Goal: Task Accomplishment & Management: Manage account settings

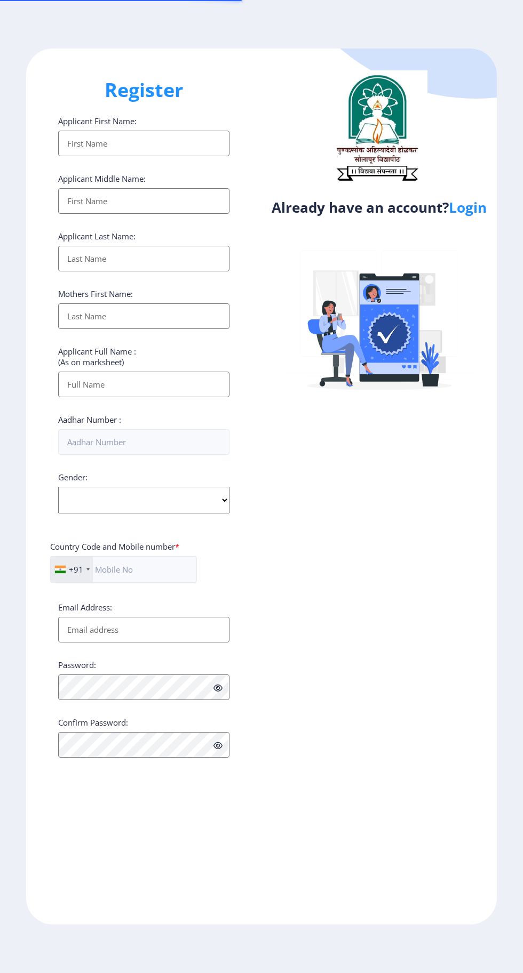
select select
click at [471, 213] on link "Login" at bounding box center [468, 207] width 38 height 19
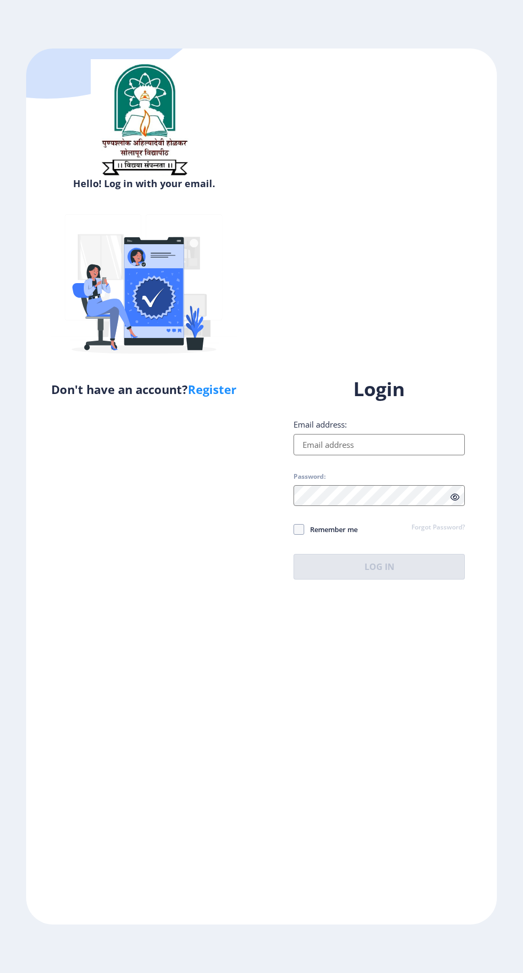
click at [387, 455] on input "Email address:" at bounding box center [378, 444] width 171 height 21
type input "[EMAIL_ADDRESS][DOMAIN_NAME]"
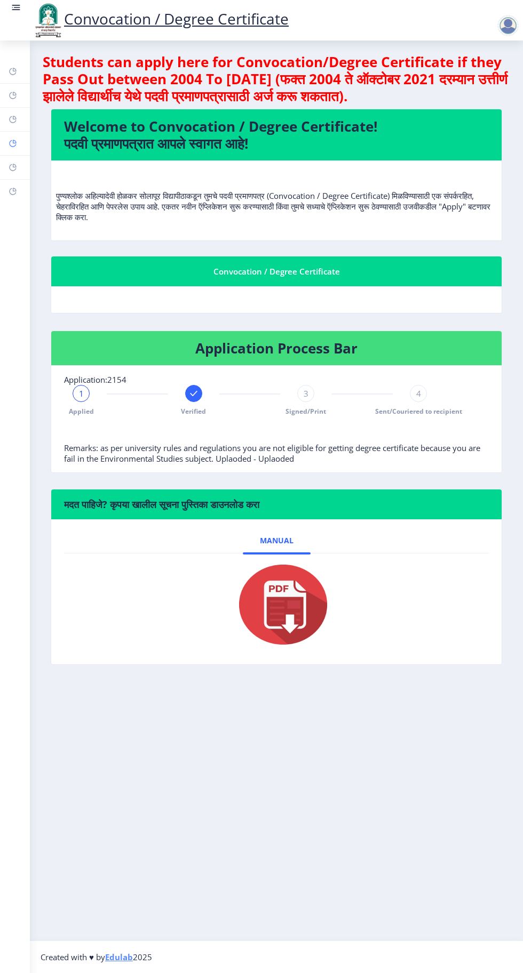
click at [13, 146] on icon at bounding box center [12, 143] width 7 height 7
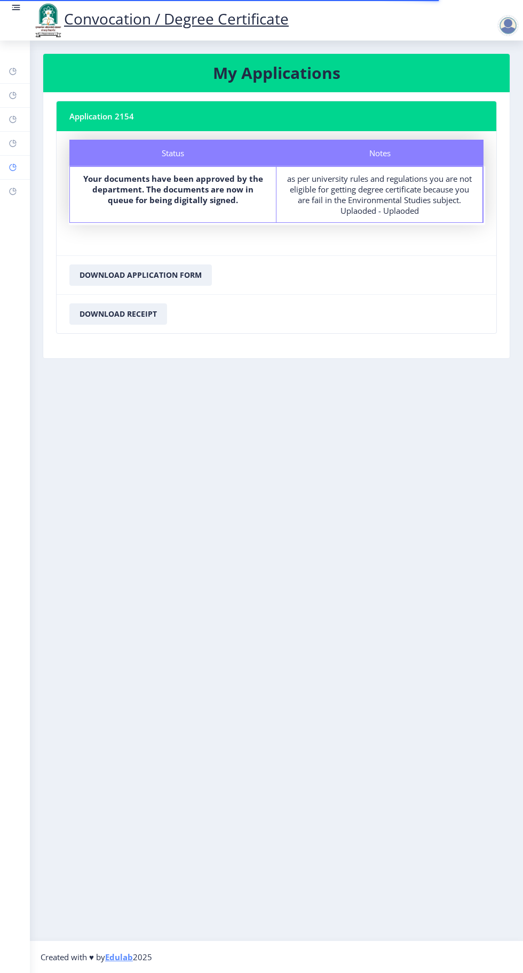
click at [13, 166] on rect at bounding box center [13, 167] width 9 height 9
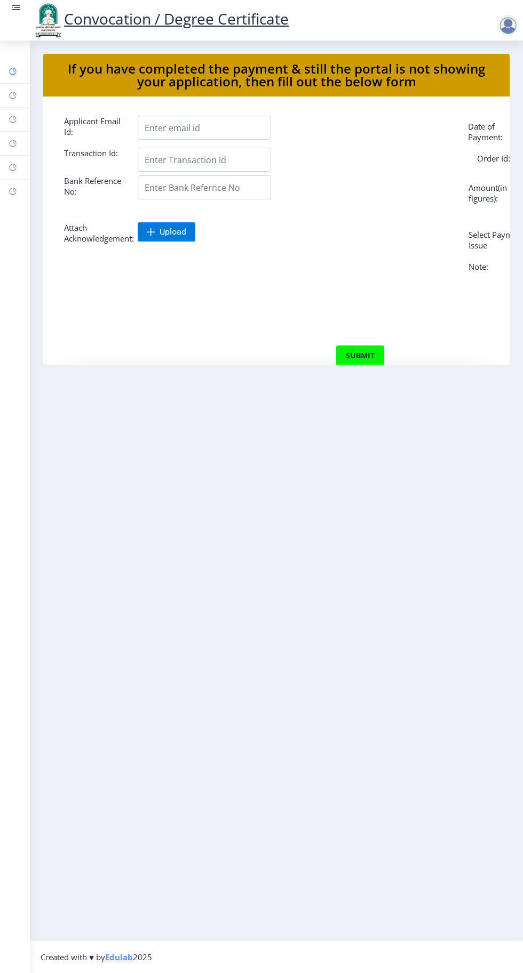
click at [11, 70] on rect at bounding box center [13, 71] width 9 height 9
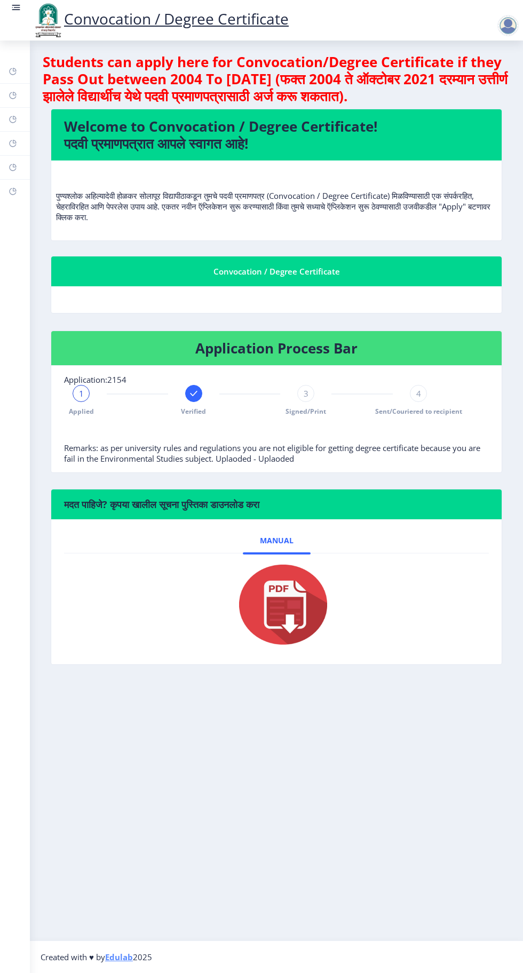
click at [503, 21] on div at bounding box center [507, 25] width 21 height 21
click at [485, 84] on span "Log out" at bounding box center [480, 83] width 68 height 13
